Goal: Information Seeking & Learning: Compare options

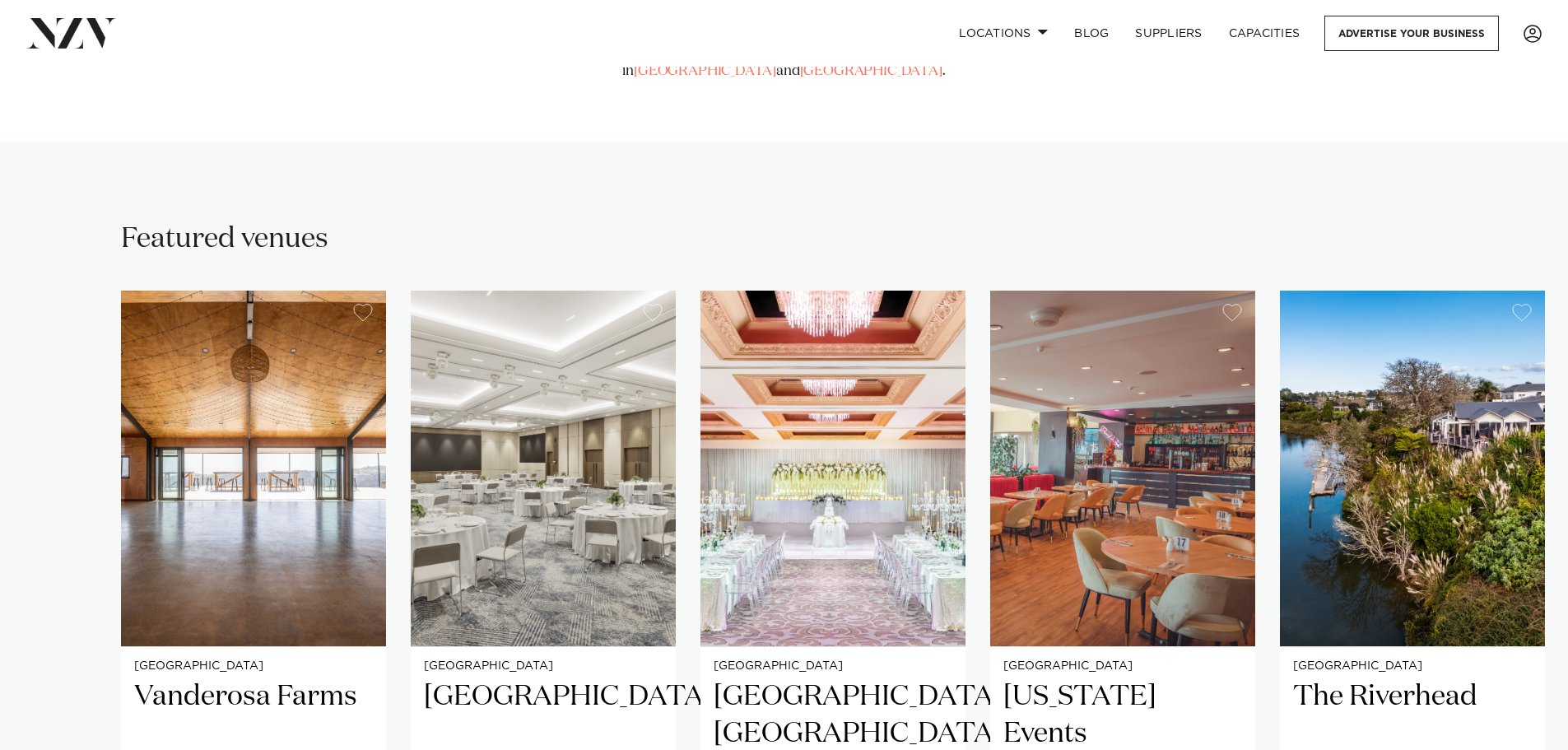
scroll to position [1071, 0]
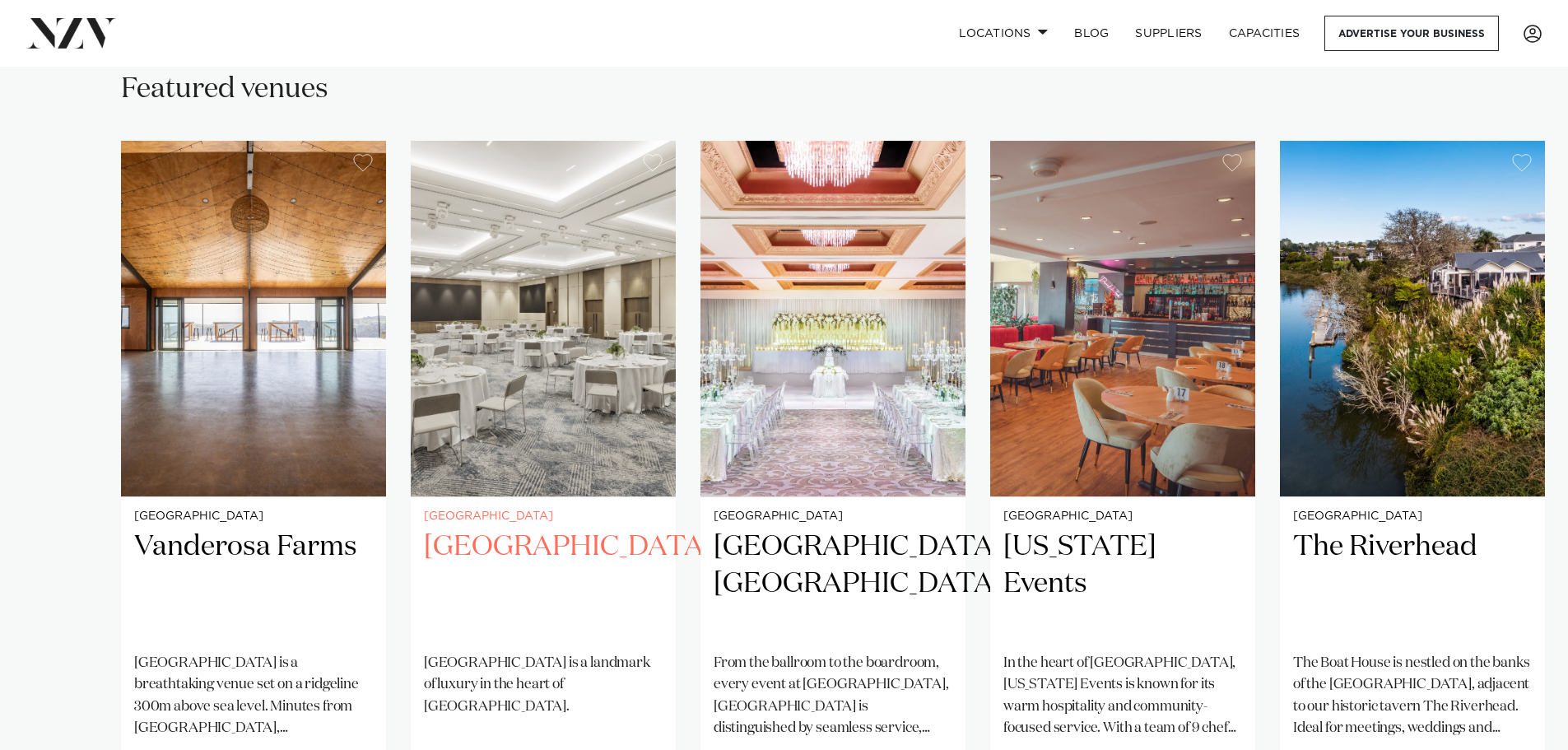
click at [523, 529] on h2 "[GEOGRAPHIC_DATA]" at bounding box center [543, 584] width 239 height 111
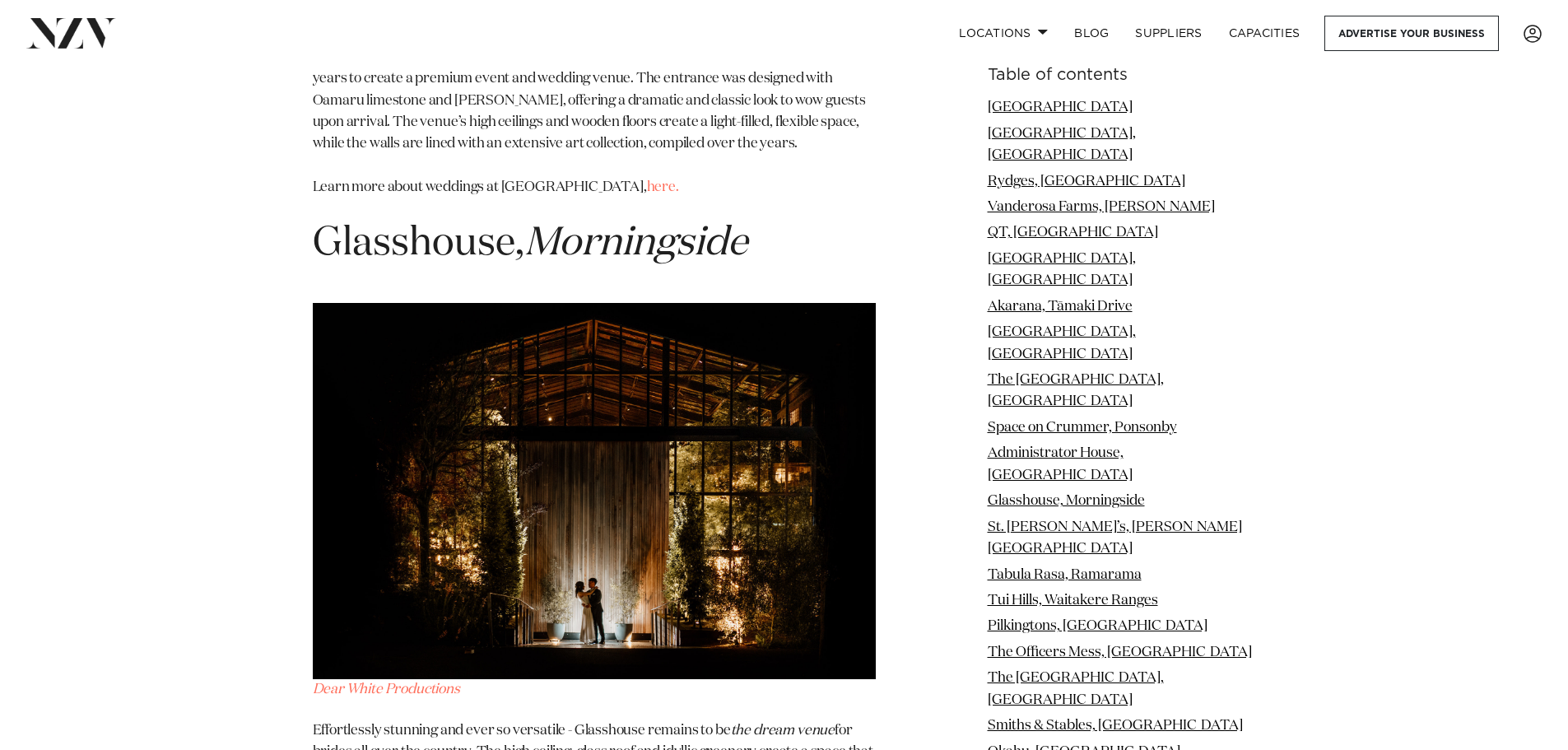
scroll to position [9309, 0]
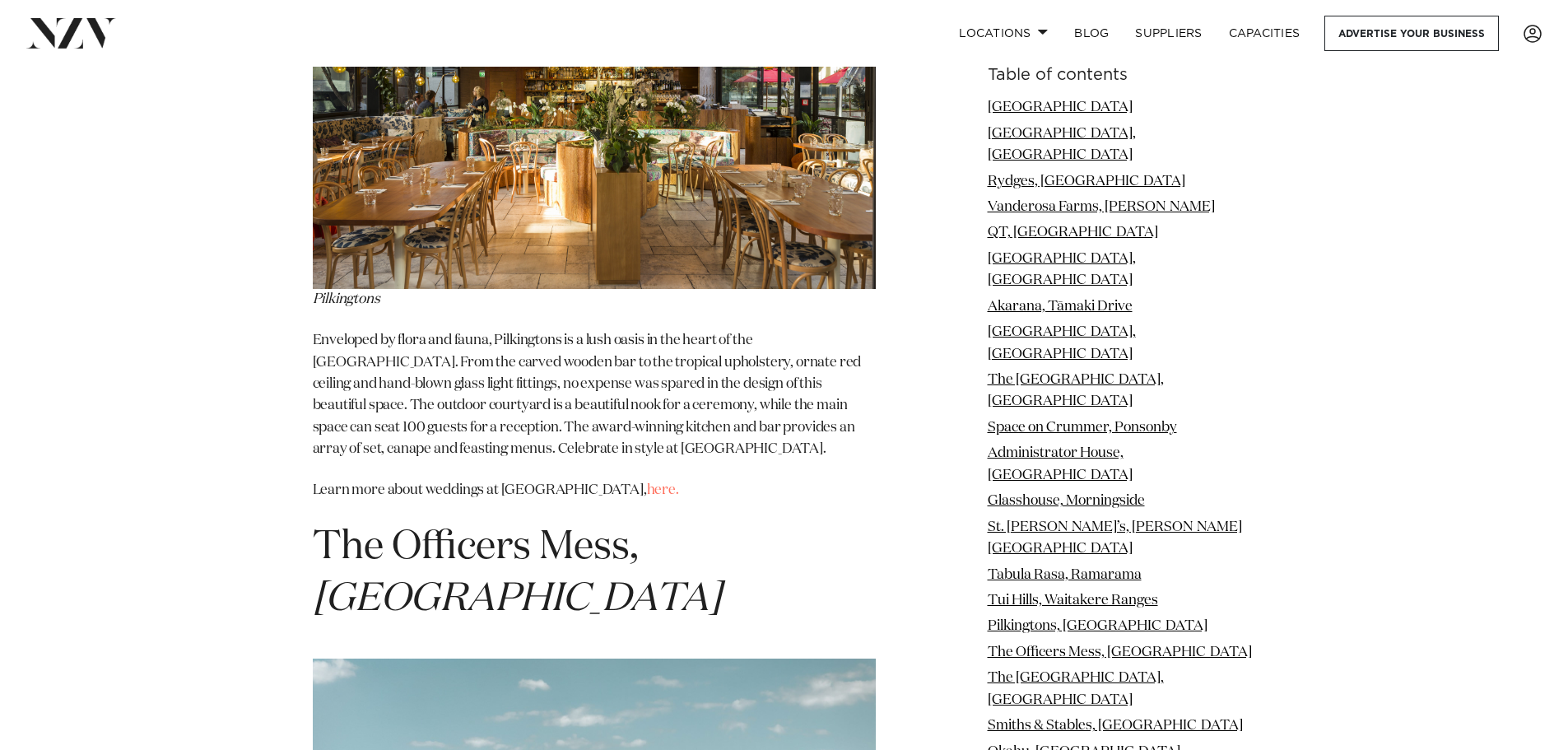
scroll to position [12850, 0]
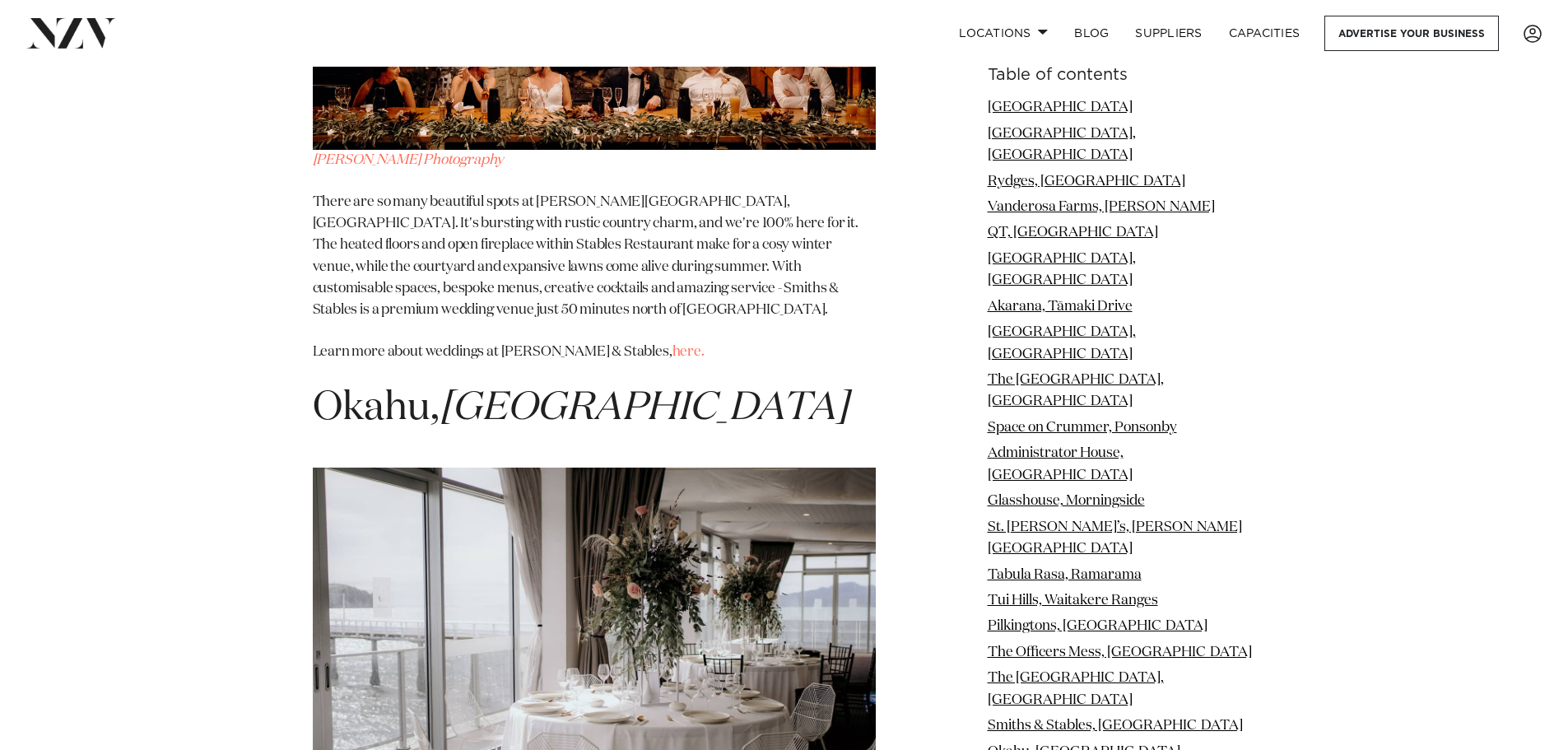
scroll to position [14992, 0]
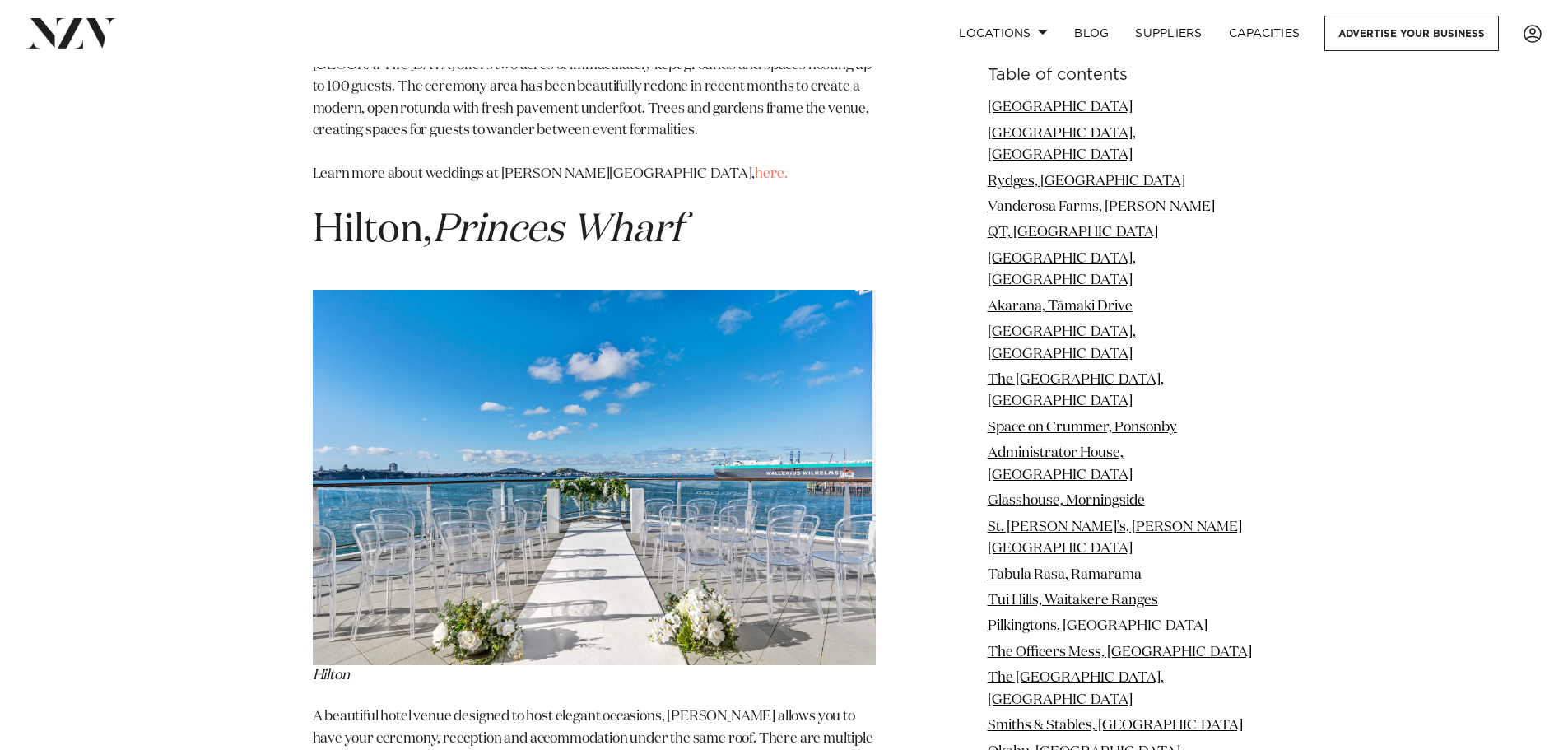
scroll to position [19687, 0]
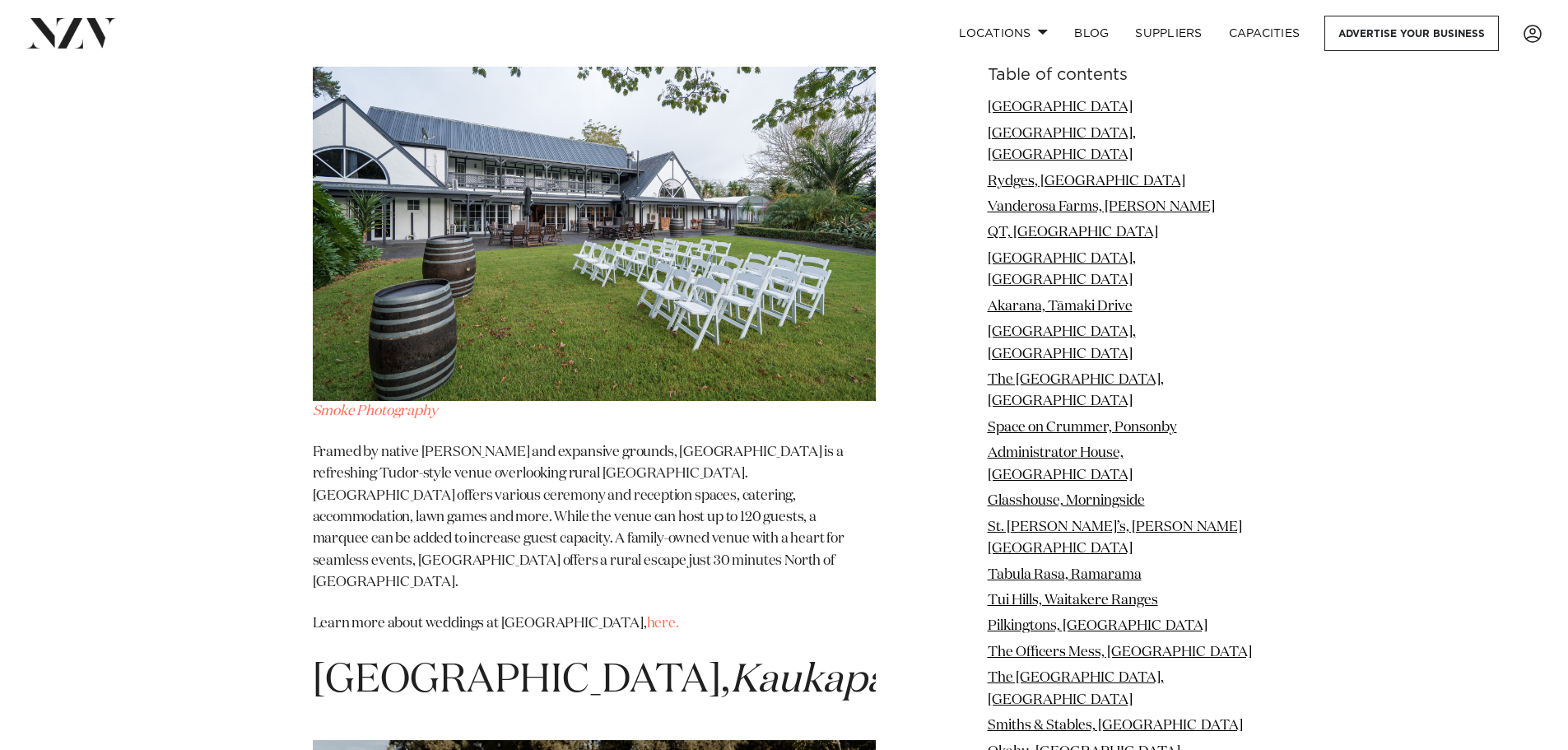
scroll to position [23970, 0]
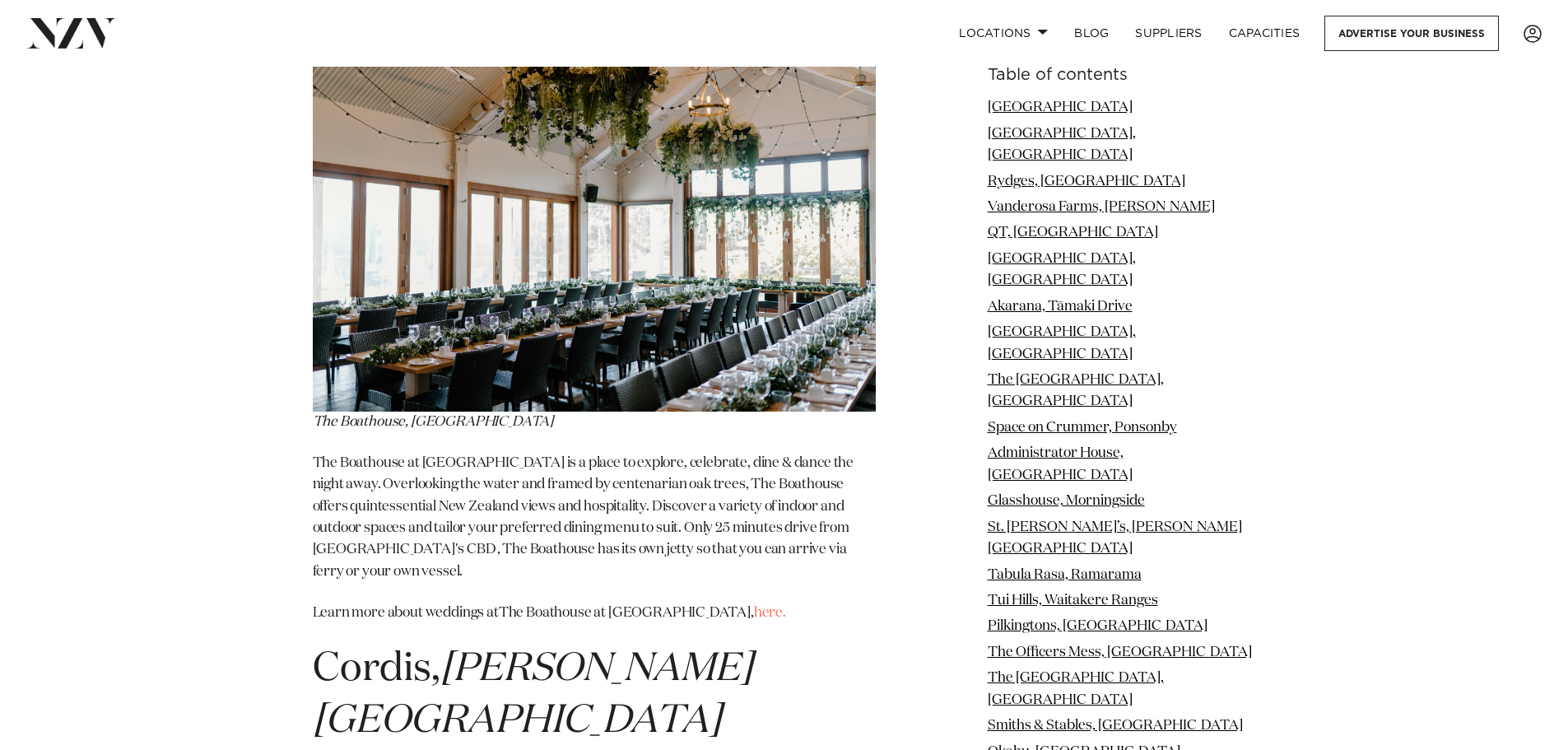
scroll to position [21829, 0]
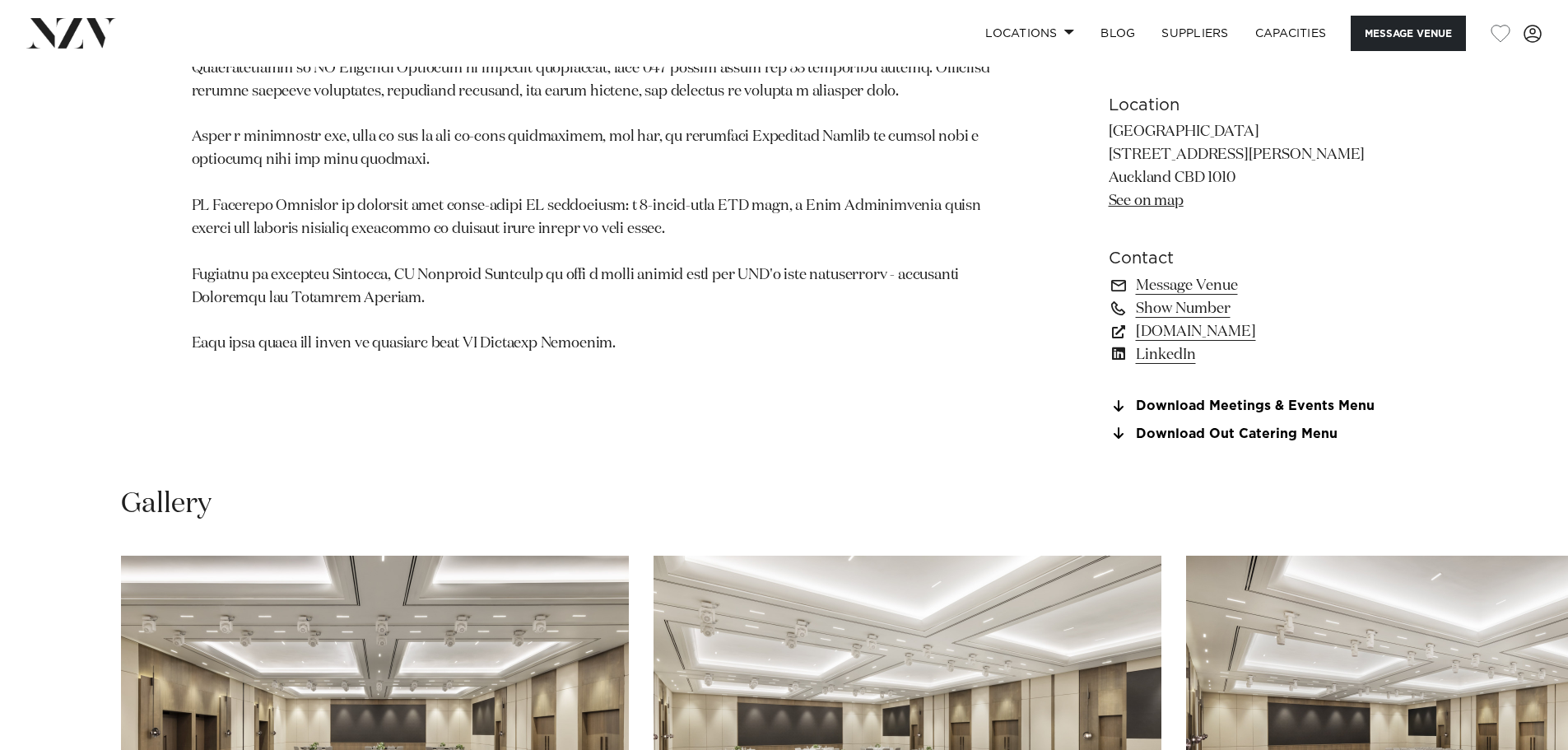
scroll to position [1483, 0]
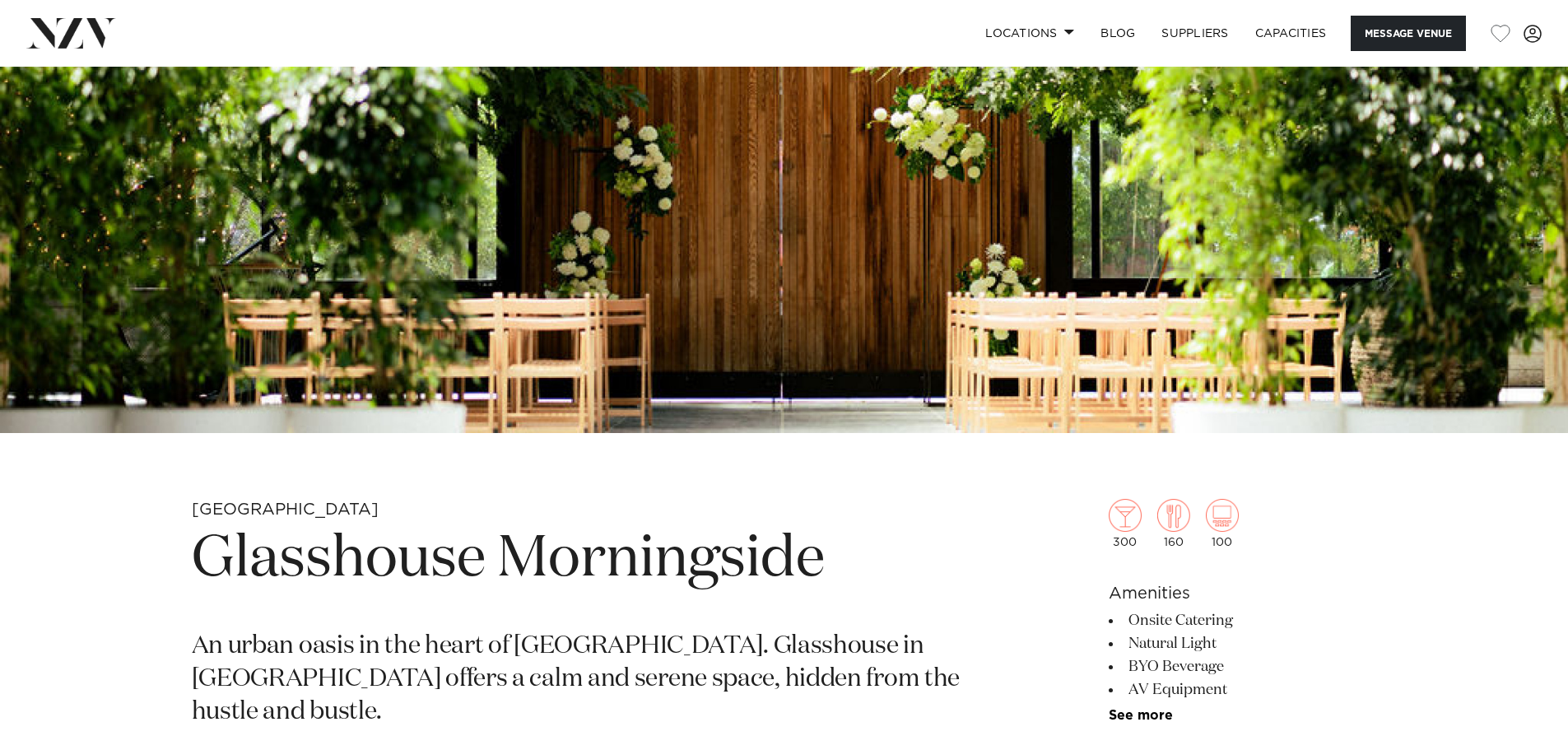
scroll to position [411, 0]
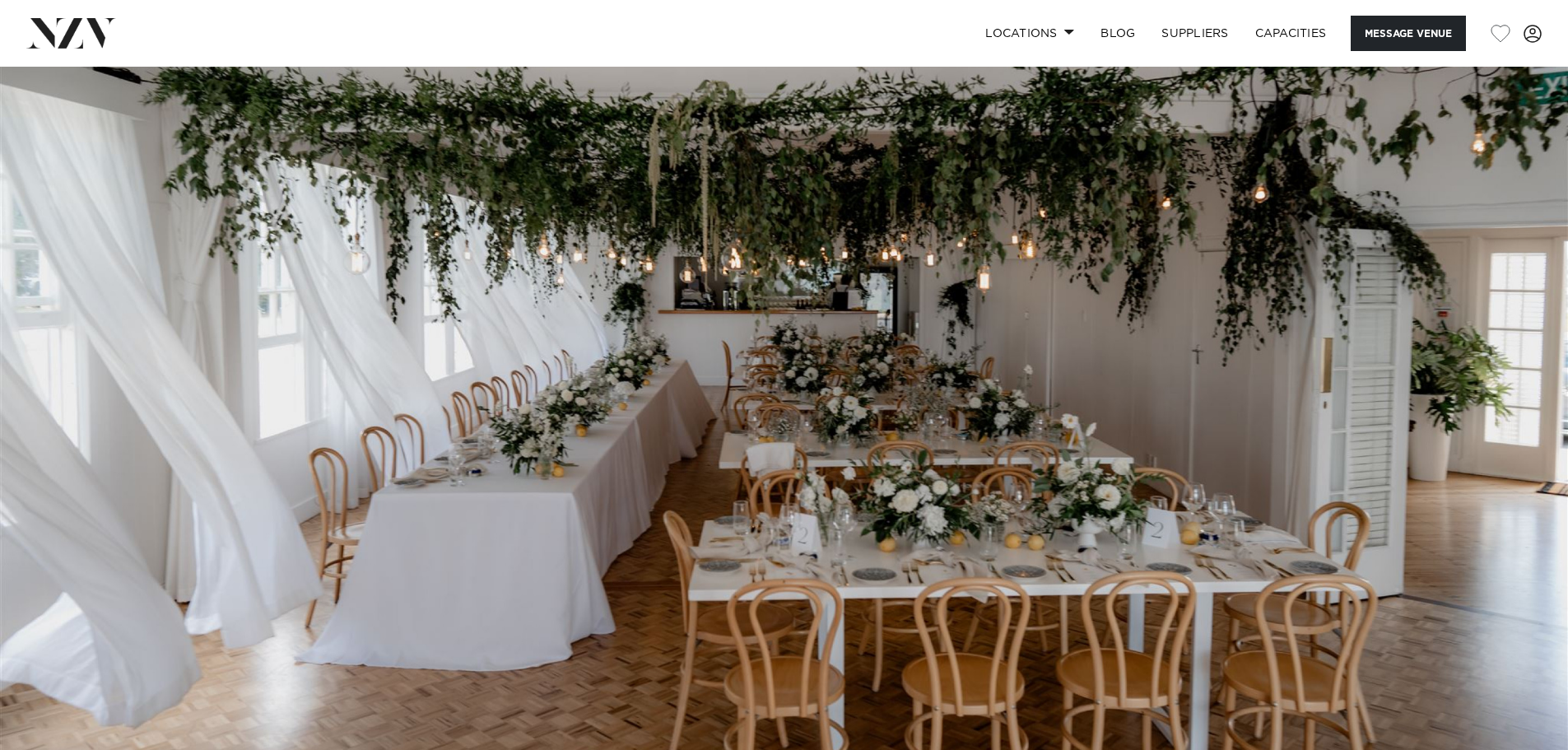
scroll to position [494, 0]
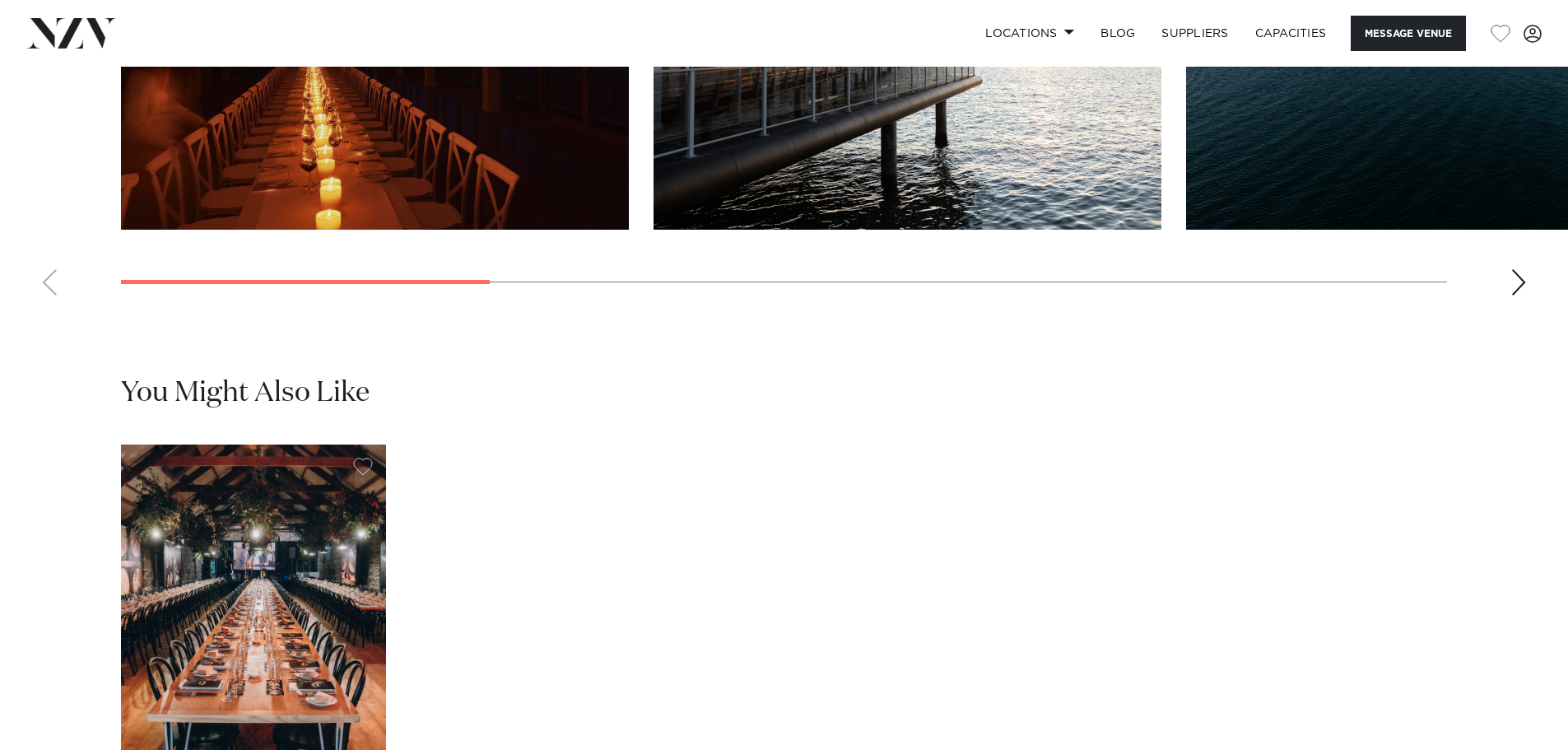
scroll to position [2059, 0]
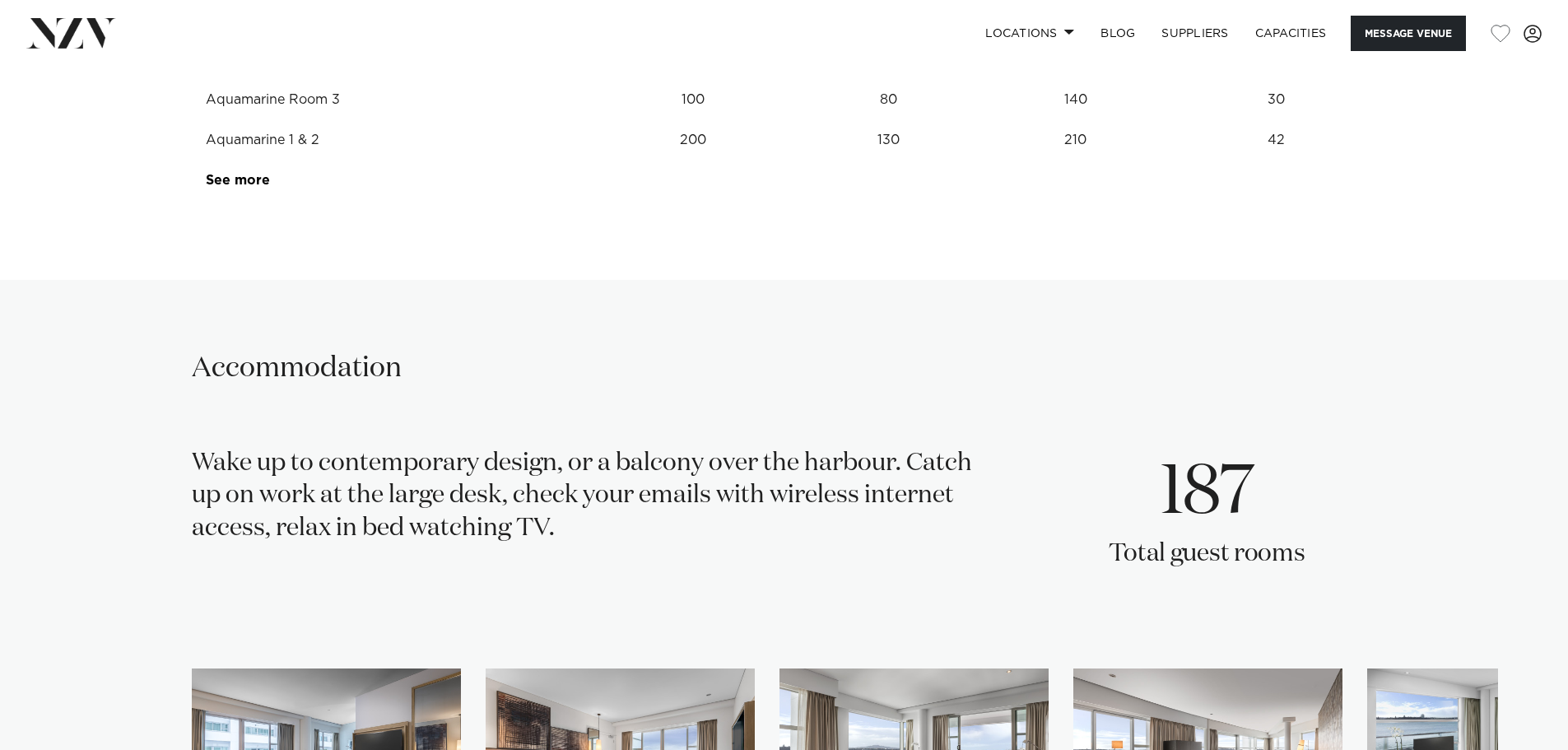
scroll to position [2142, 0]
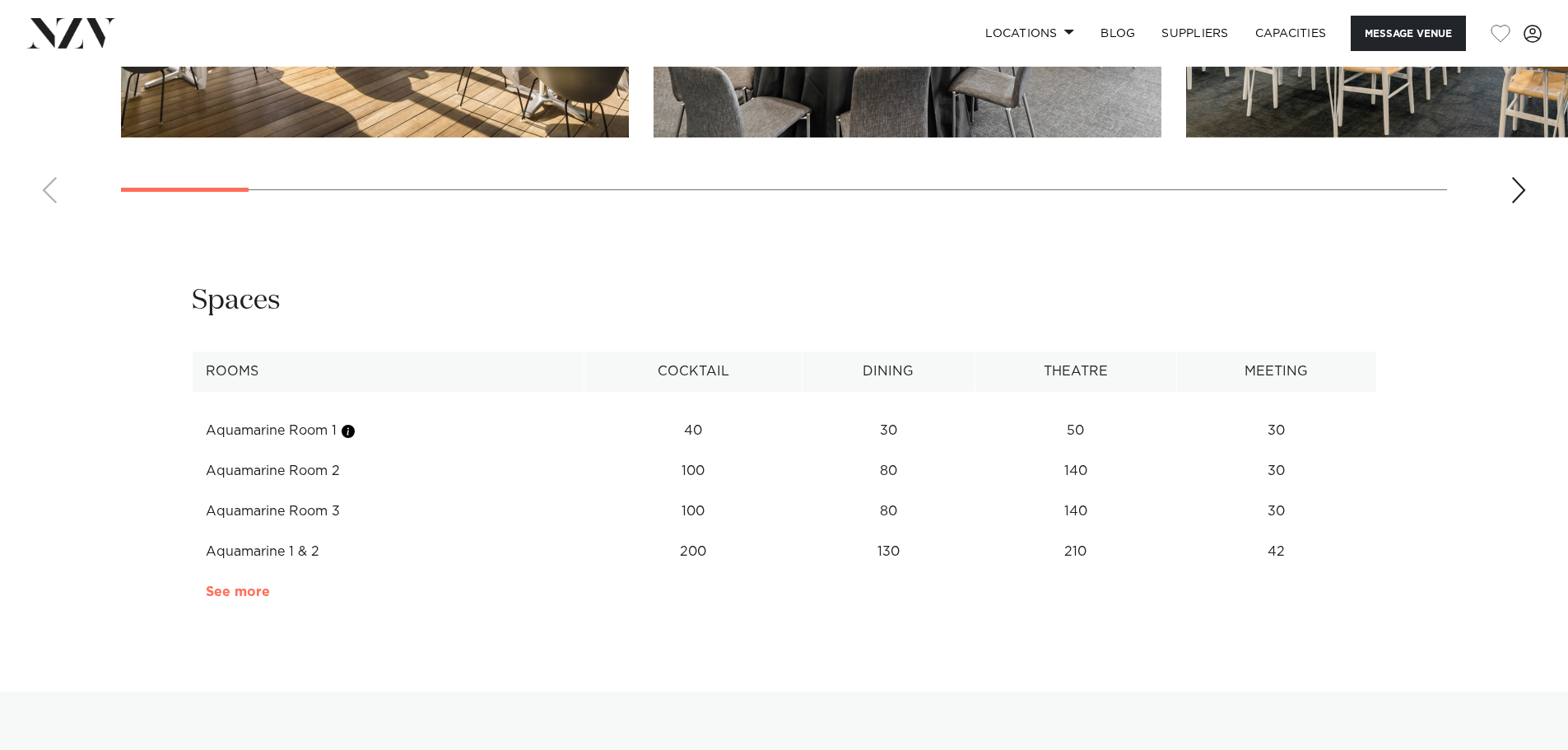
click at [244, 591] on link "See more" at bounding box center [269, 591] width 129 height 13
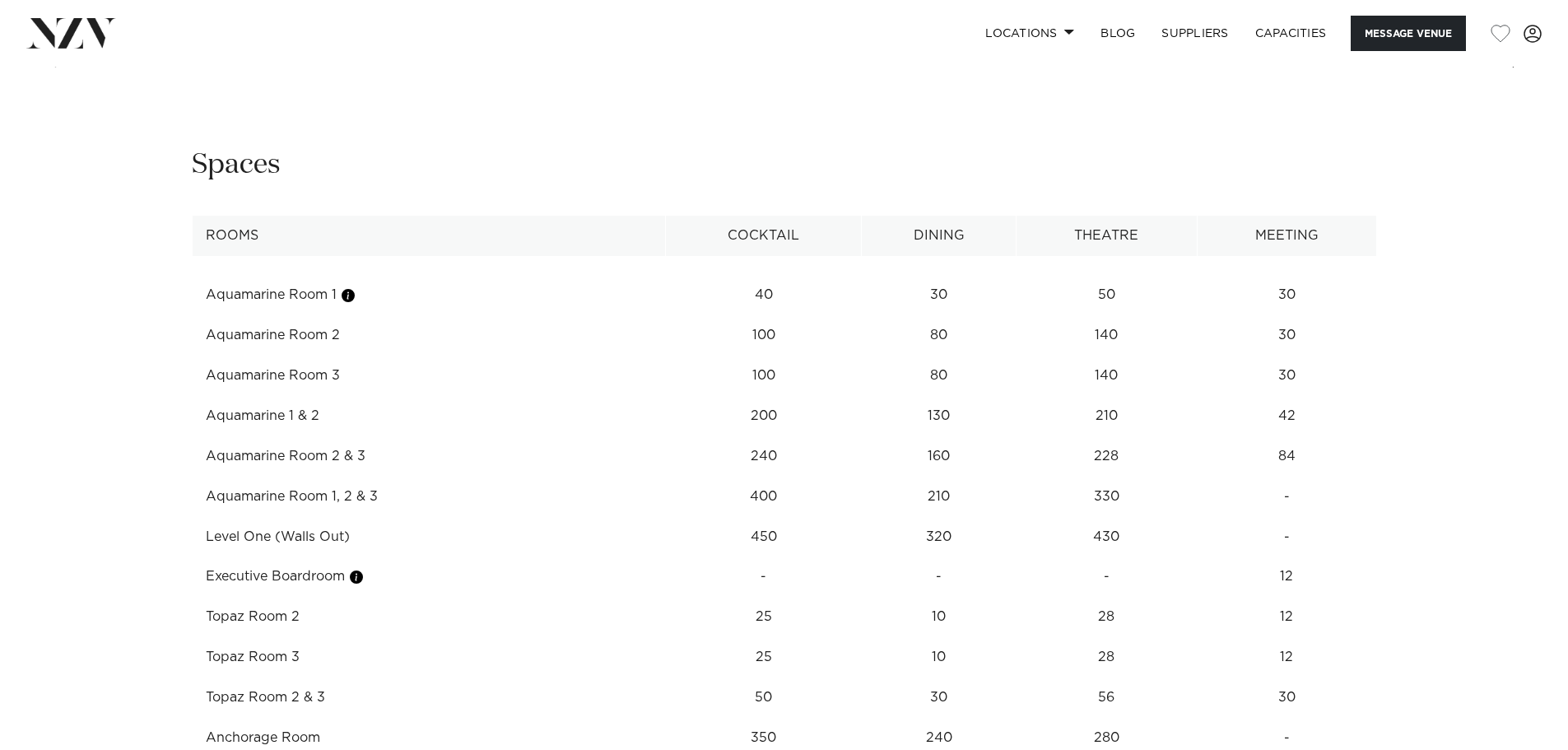
scroll to position [2307, 0]
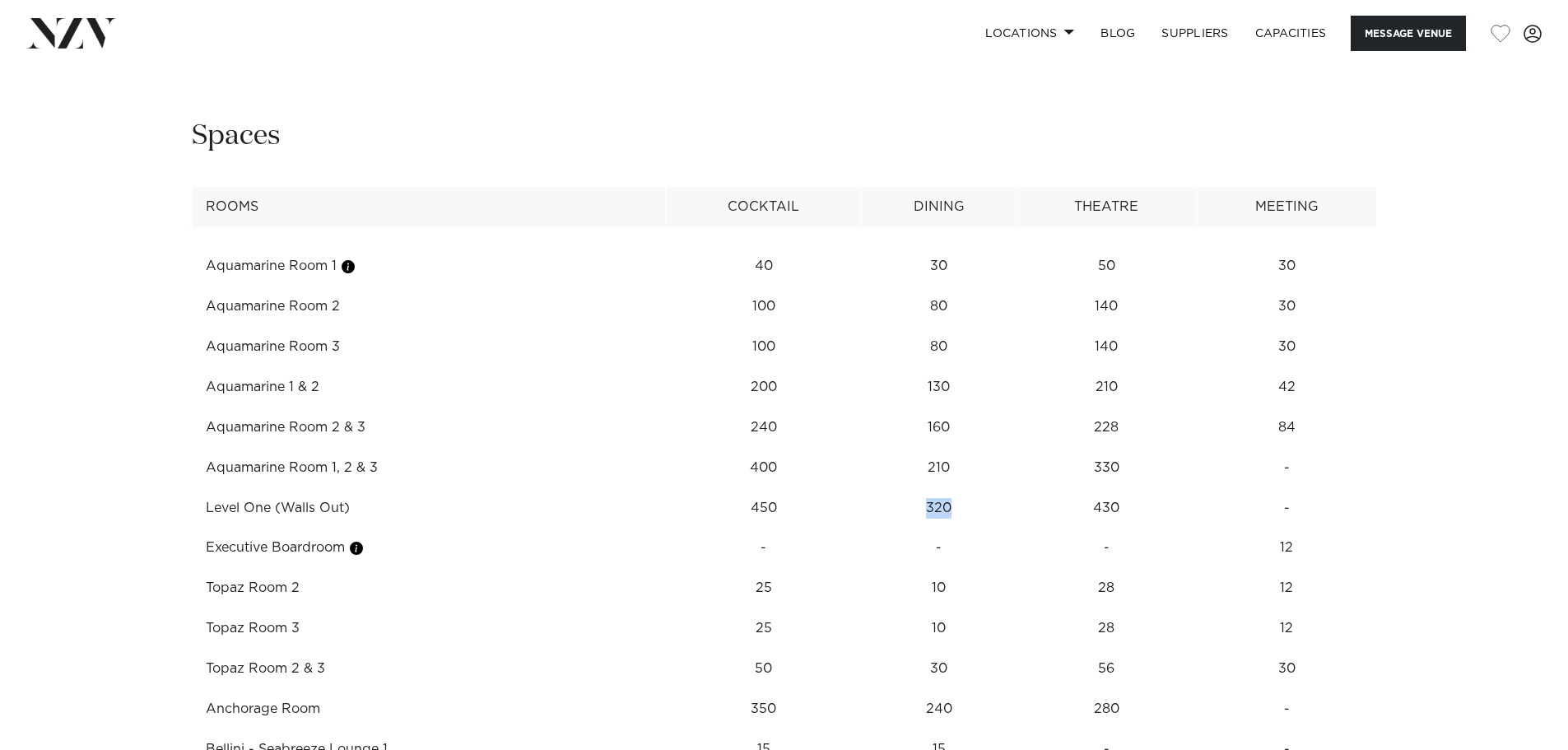
drag, startPoint x: 933, startPoint y: 505, endPoint x: 907, endPoint y: 509, distance: 26.3
click at [907, 509] on td "320" at bounding box center [939, 508] width 155 height 40
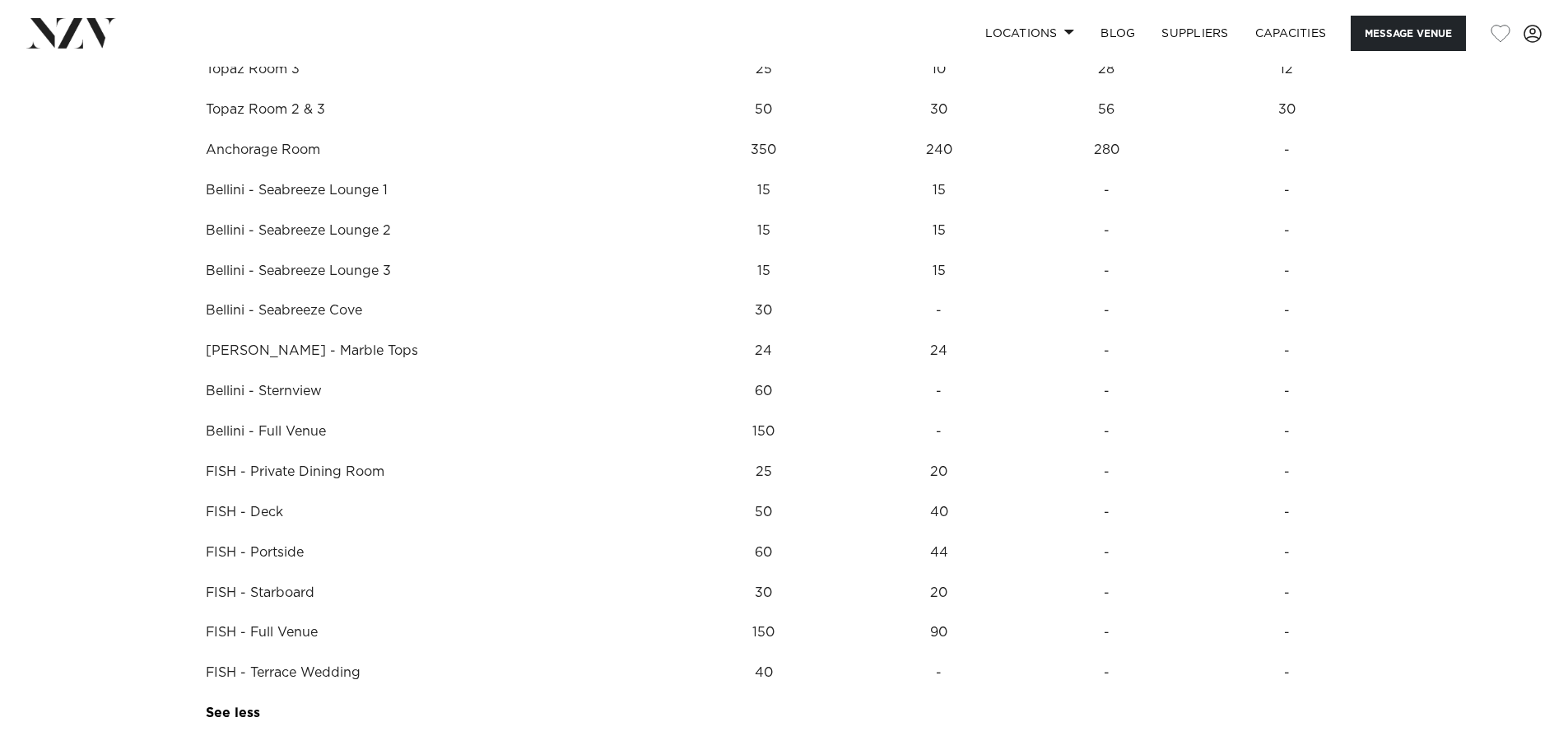
scroll to position [2883, 0]
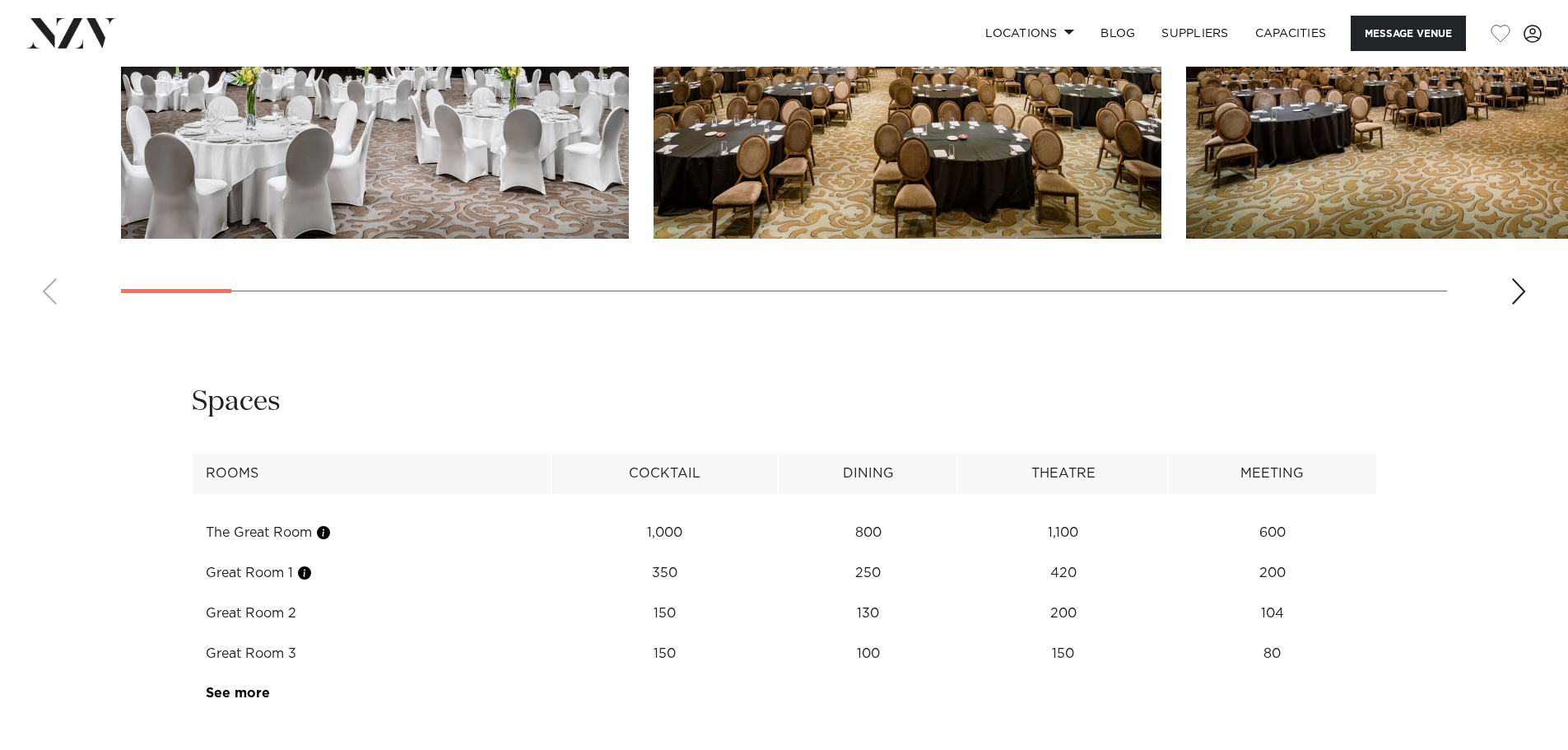
scroll to position [1977, 0]
